Goal: Task Accomplishment & Management: Use online tool/utility

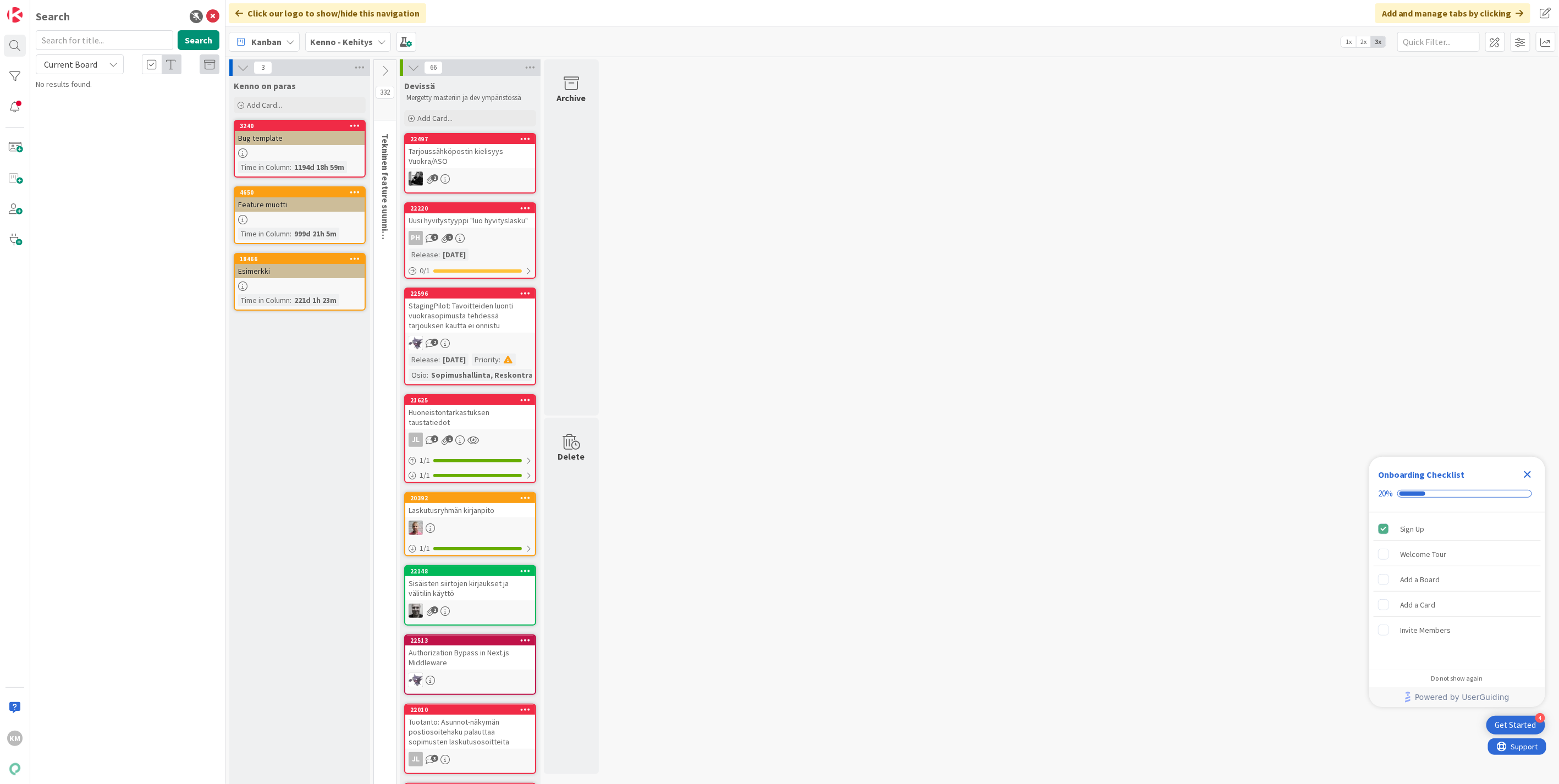
click at [359, 45] on b "Kenno - Kehitys" at bounding box center [341, 42] width 63 height 11
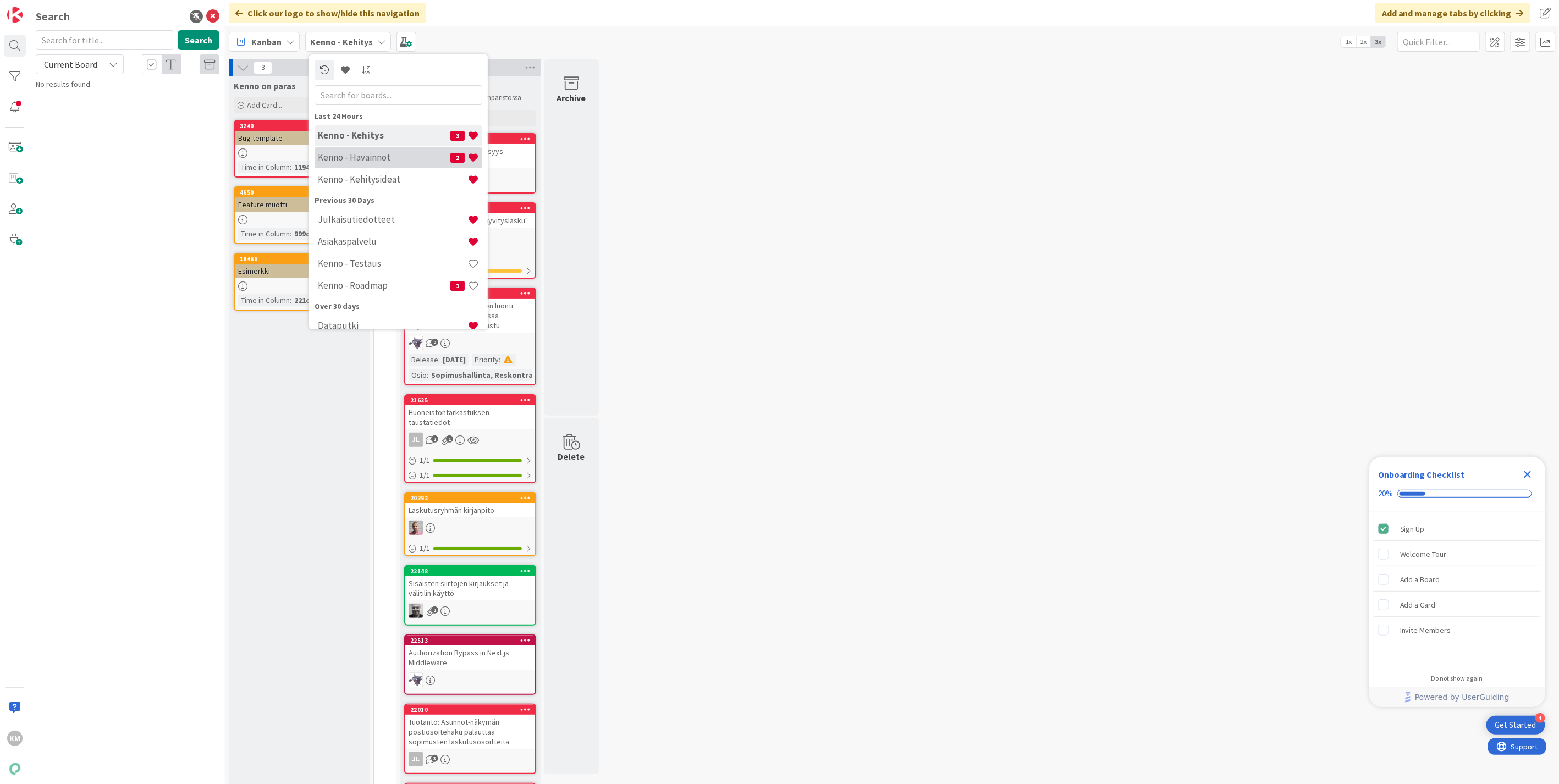
click at [340, 152] on h4 "Kenno - Havainnot" at bounding box center [384, 157] width 133 height 11
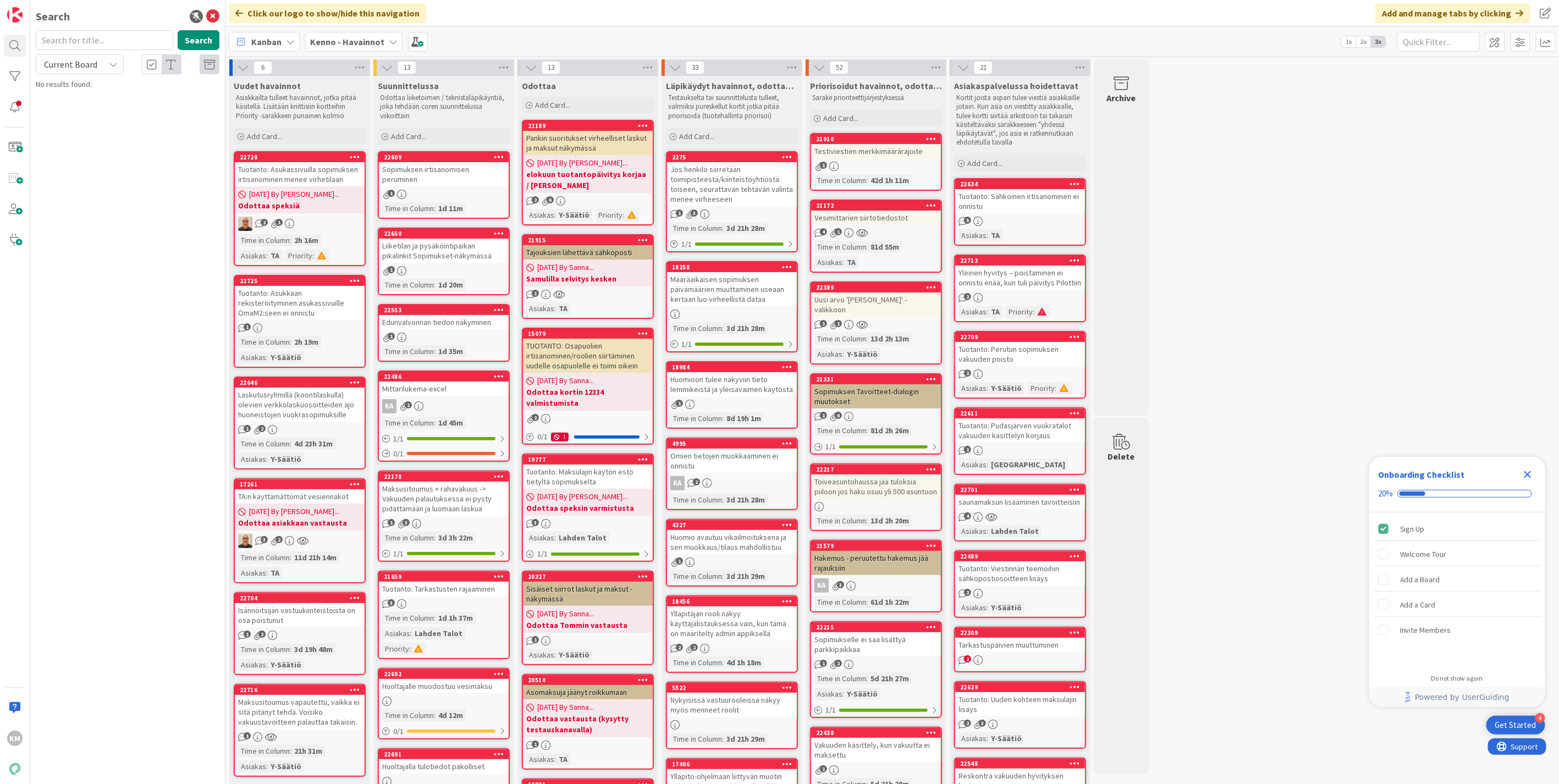
click at [1049, 497] on div "saunamaksun lisääminen tavoitteisiin" at bounding box center [1020, 502] width 130 height 15
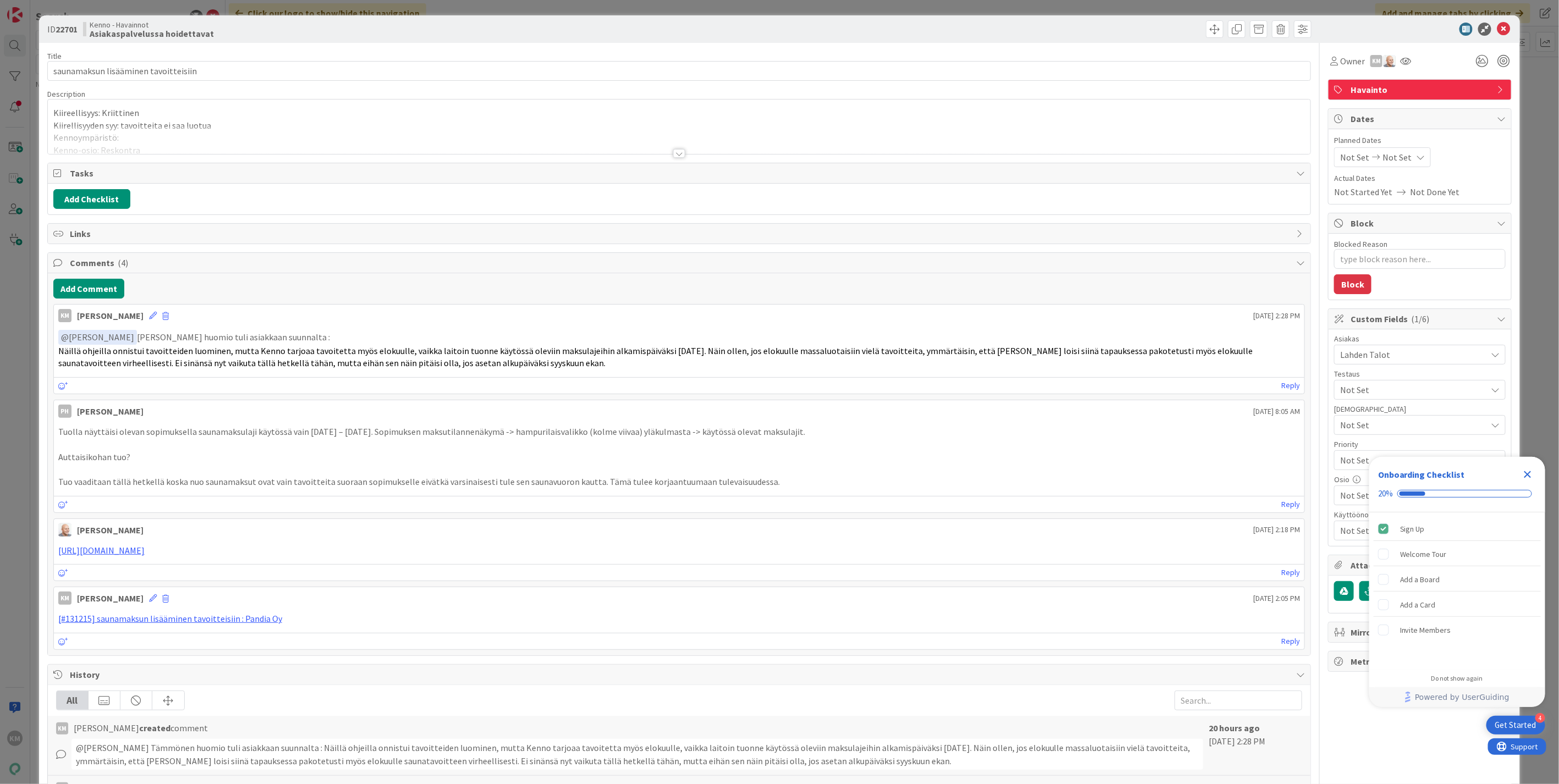
type textarea "x"
click at [1497, 29] on icon at bounding box center [1503, 29] width 13 height 13
